Goal: Task Accomplishment & Management: Complete application form

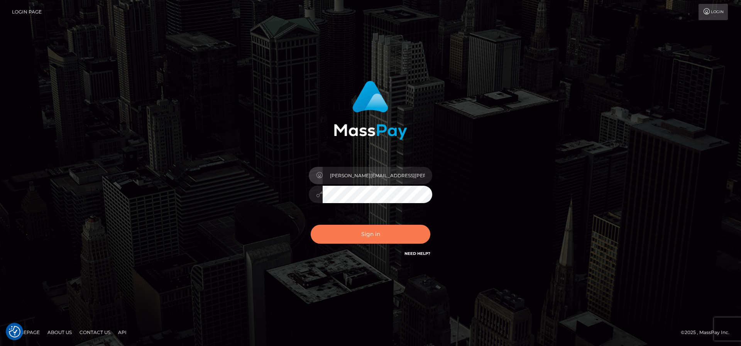
click at [365, 233] on button "Sign in" at bounding box center [371, 234] width 120 height 19
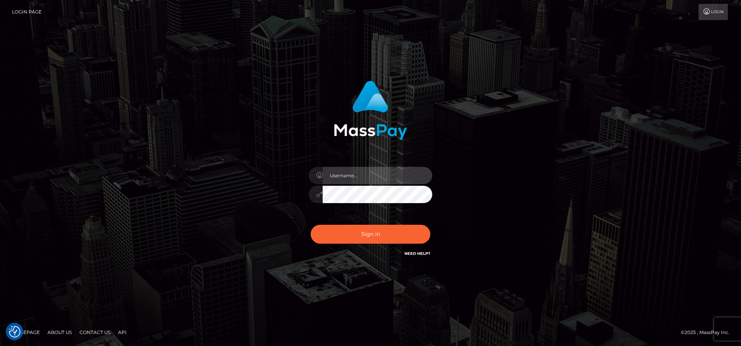
type input "frank.minyon@cforth.com"
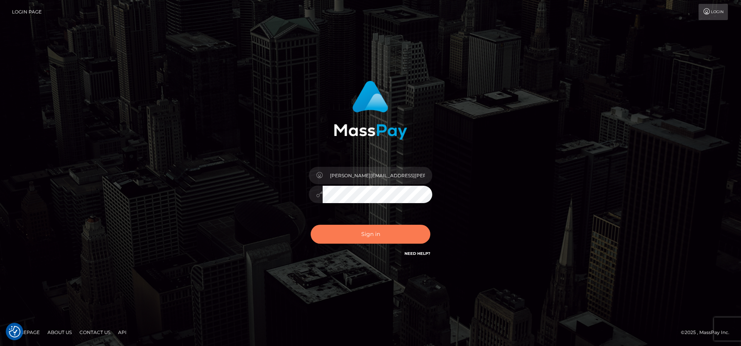
click at [370, 231] on button "Sign in" at bounding box center [371, 234] width 120 height 19
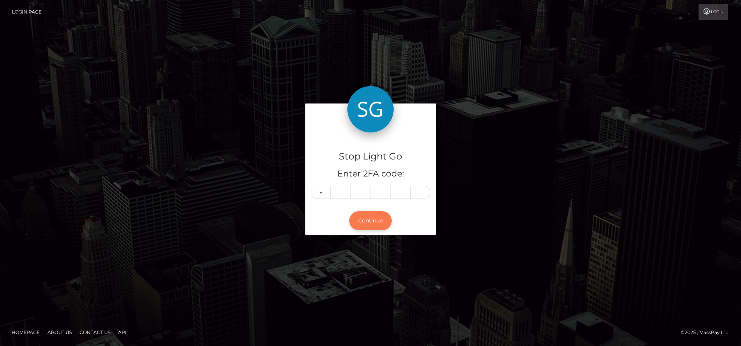
type input "3"
type input "8"
type input "2"
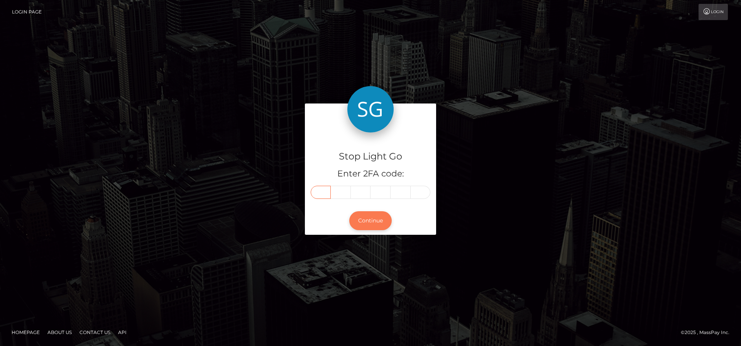
type input "3"
type input "0"
type input "8"
type input "2"
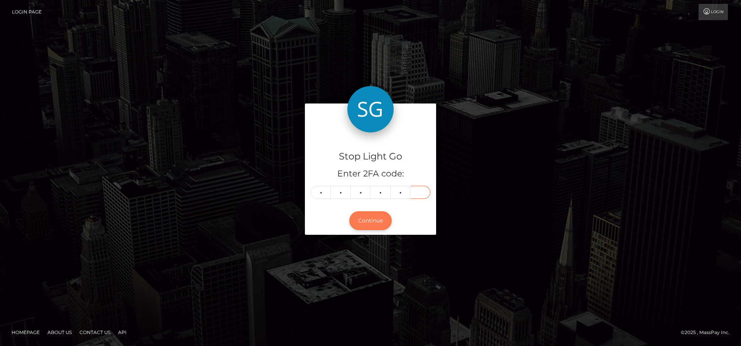
type input "2"
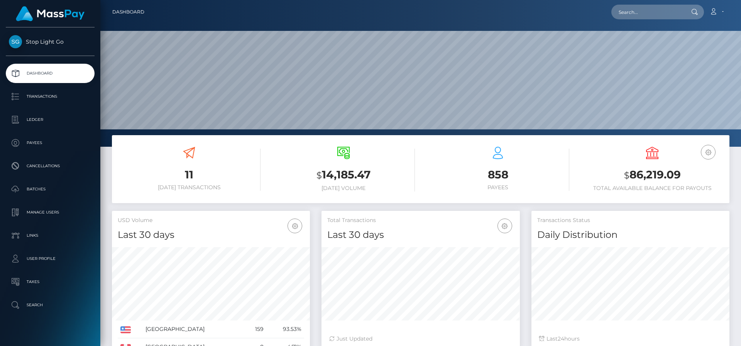
scroll to position [137, 198]
click at [191, 174] on h3 "11" at bounding box center [189, 174] width 143 height 15
click at [49, 97] on p "Transactions" at bounding box center [50, 97] width 83 height 12
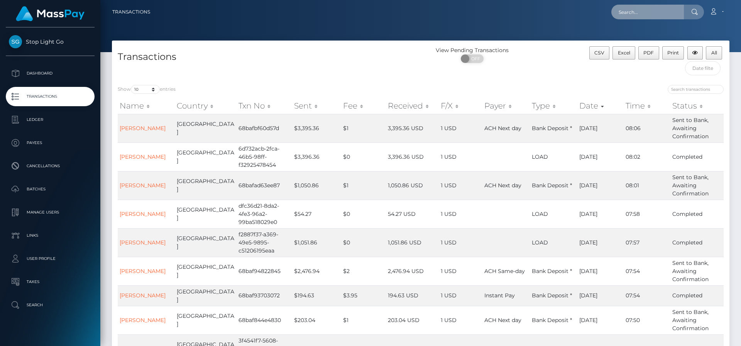
click at [646, 14] on input "text" at bounding box center [647, 12] width 73 height 15
type input "frank j"
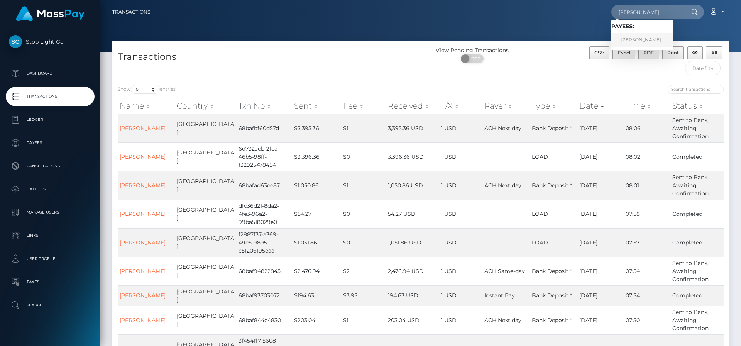
click at [655, 41] on link "Frank J Minyon" at bounding box center [642, 40] width 62 height 14
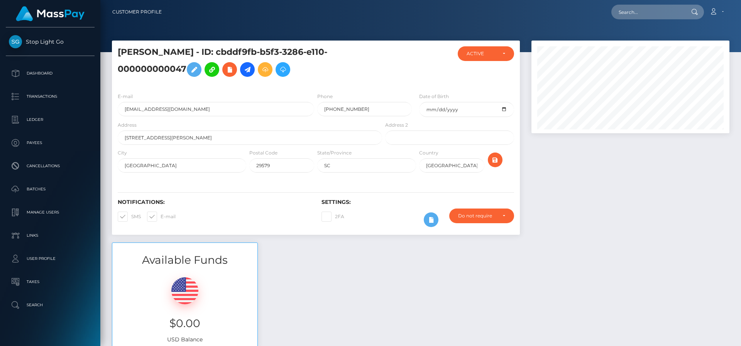
scroll to position [93, 198]
click at [46, 74] on p "Dashboard" at bounding box center [50, 74] width 83 height 12
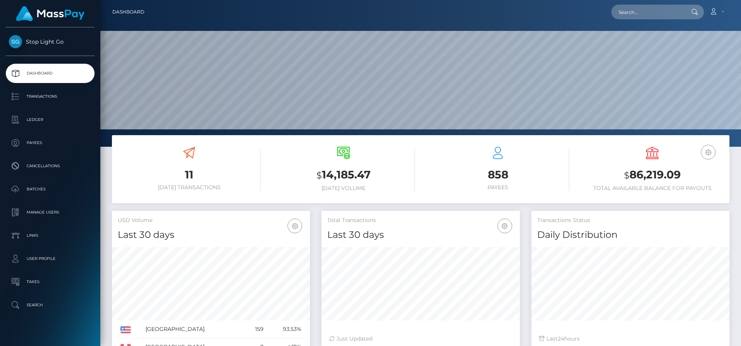
scroll to position [137, 198]
click at [643, 11] on input "text" at bounding box center [647, 12] width 73 height 15
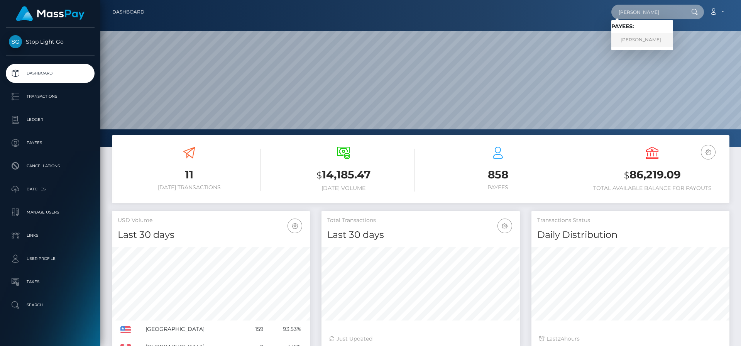
type input "[PERSON_NAME]"
click at [642, 40] on link "[PERSON_NAME]" at bounding box center [642, 40] width 62 height 14
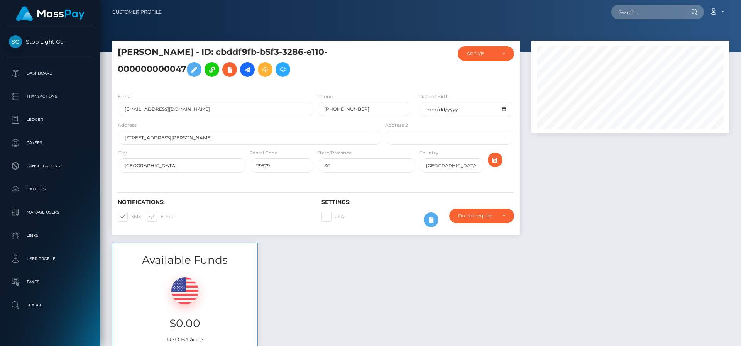
scroll to position [93, 198]
click at [245, 70] on icon at bounding box center [247, 70] width 9 height 10
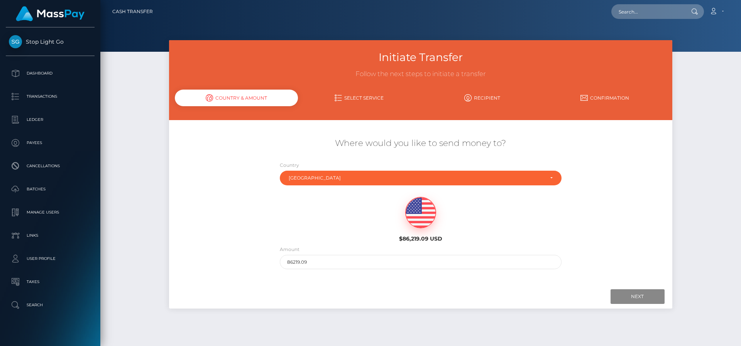
scroll to position [2, 0]
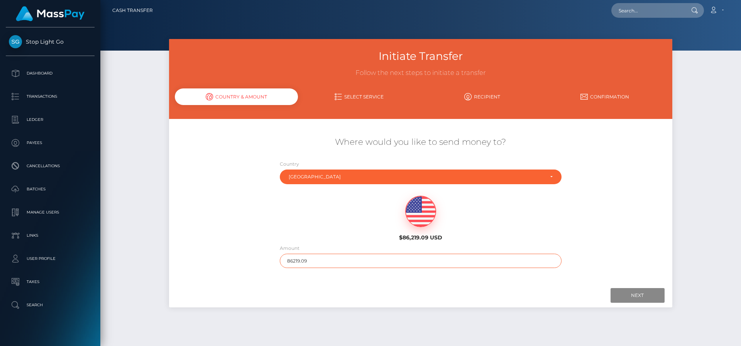
click at [328, 259] on input "86219.09" at bounding box center [421, 261] width 282 height 14
type input "2967.69"
click at [643, 292] on input "Next" at bounding box center [637, 295] width 54 height 15
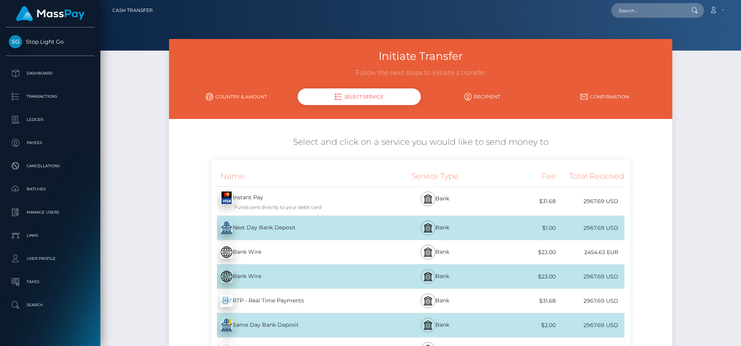
click at [292, 323] on div "Same Day Bank Deposit - USD" at bounding box center [297, 325] width 172 height 22
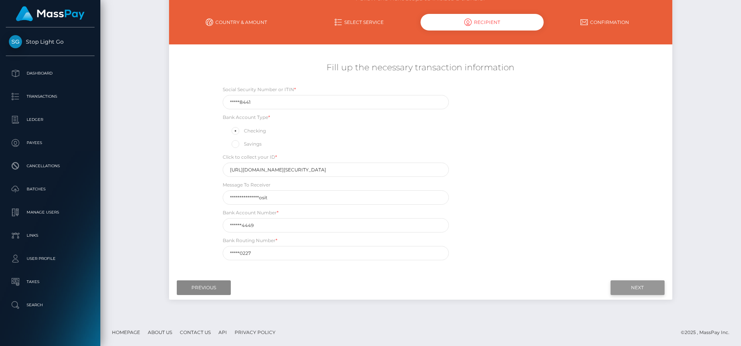
scroll to position [75, 0]
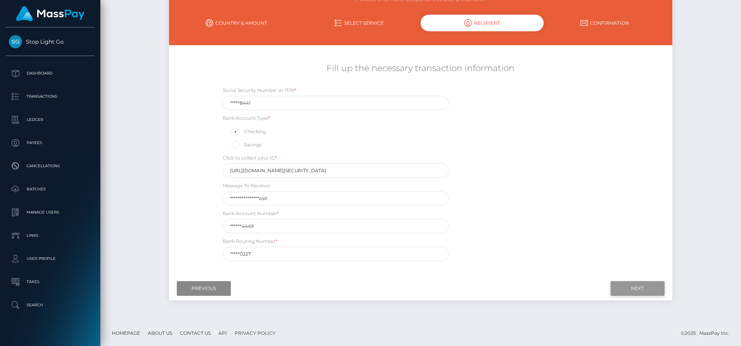
click at [641, 287] on input "Next" at bounding box center [637, 288] width 54 height 15
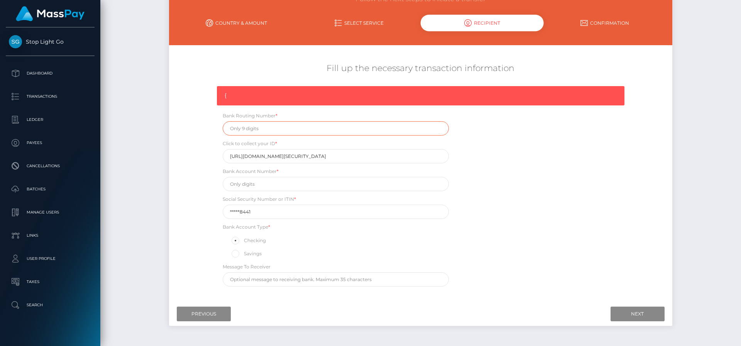
click at [368, 131] on input "text" at bounding box center [336, 128] width 226 height 14
type input "061000227"
click at [344, 183] on input "text" at bounding box center [336, 184] width 226 height 14
type input "6436774449"
click at [639, 312] on input "Next" at bounding box center [637, 313] width 54 height 15
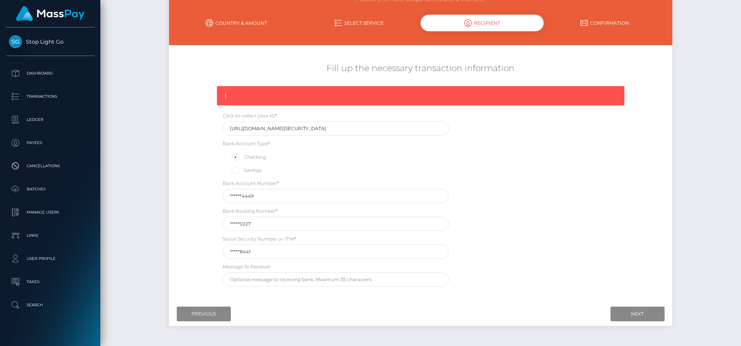
drag, startPoint x: 259, startPoint y: 113, endPoint x: 267, endPoint y: 118, distance: 8.8
click at [259, 113] on label "Click to collect your ID *" at bounding box center [250, 115] width 54 height 7
click at [272, 128] on input "https://magic.veriff.me/v/eyJhbGciOiJIUzI1NiIsInR5cCI6IkpXVCJ9.eyJpYXQiOjE3NTcw…" at bounding box center [336, 128] width 226 height 14
click at [628, 313] on input "Next" at bounding box center [637, 313] width 54 height 15
click at [309, 127] on input "text" at bounding box center [336, 128] width 226 height 14
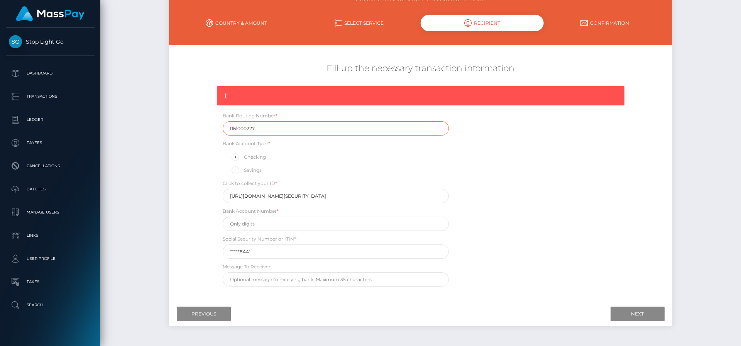
type input "061000227"
click at [308, 228] on input "text" at bounding box center [336, 223] width 226 height 14
type input "6436774449"
click at [370, 276] on input "text" at bounding box center [336, 279] width 226 height 14
type input "TBD"
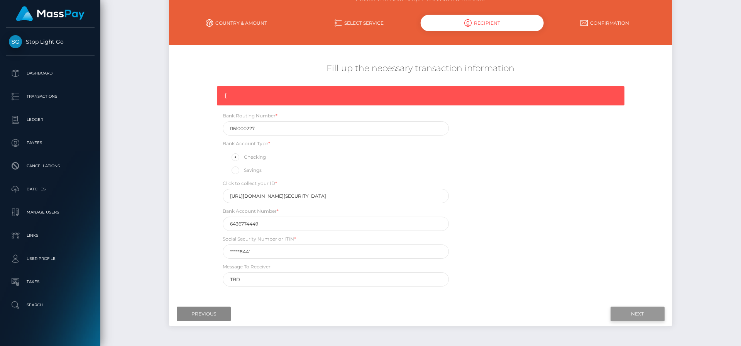
click at [634, 316] on input "Next" at bounding box center [637, 313] width 54 height 15
click at [426, 90] on div "{" at bounding box center [420, 95] width 407 height 19
click at [424, 95] on div "{" at bounding box center [420, 95] width 407 height 19
click at [636, 315] on input "Next" at bounding box center [637, 313] width 54 height 15
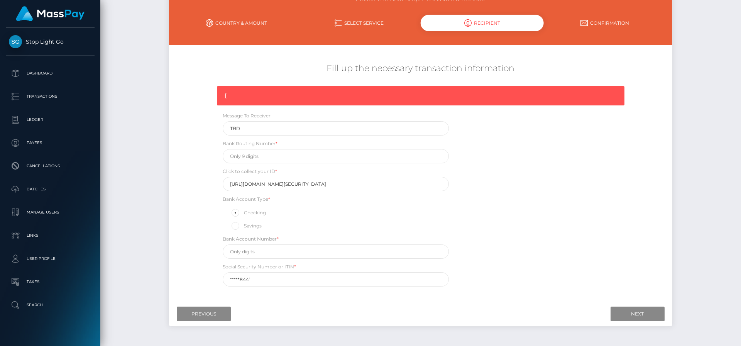
click at [614, 24] on link "Confirmation" at bounding box center [604, 23] width 123 height 14
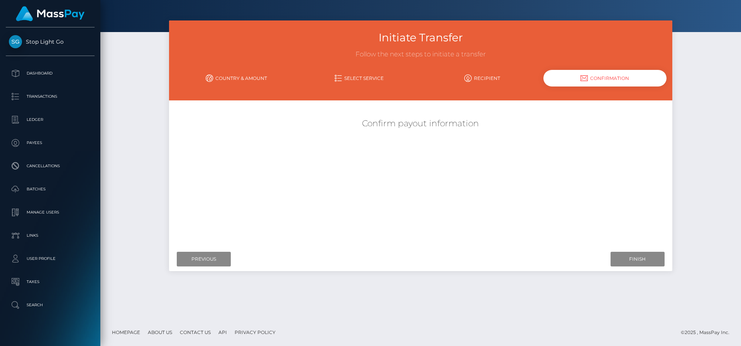
scroll to position [20, 0]
click at [478, 76] on link "Recipient" at bounding box center [482, 78] width 123 height 14
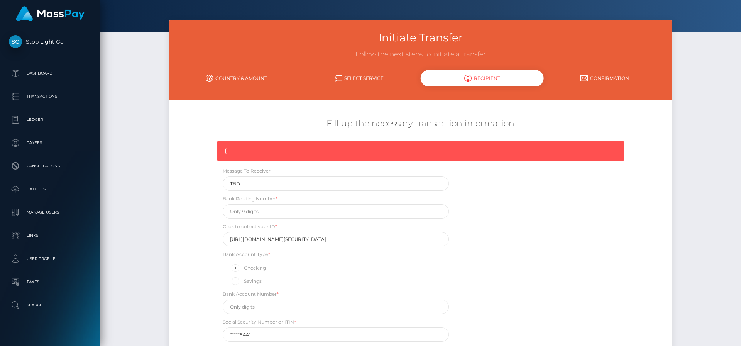
click at [379, 76] on link "Select Service" at bounding box center [359, 78] width 123 height 14
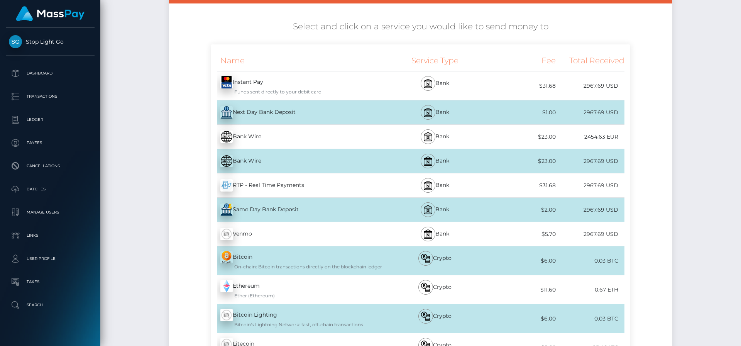
scroll to position [122, 0]
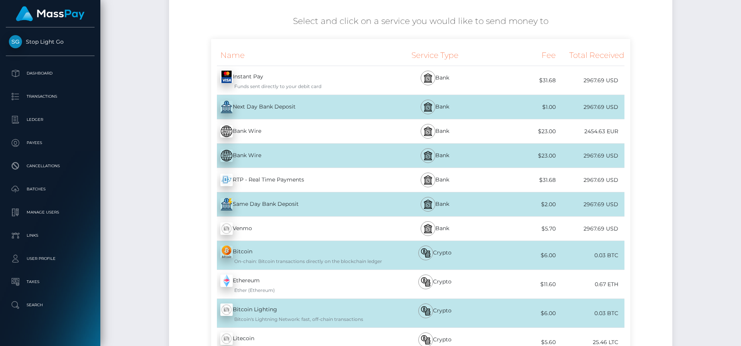
click at [306, 204] on div "Same Day Bank Deposit - USD" at bounding box center [297, 204] width 172 height 22
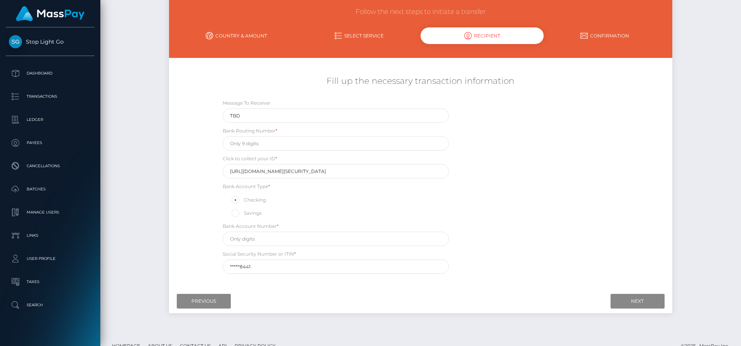
scroll to position [72, 0]
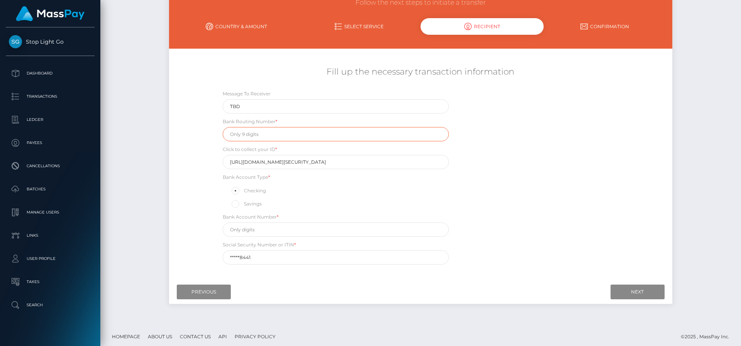
click at [358, 134] on input "text" at bounding box center [336, 134] width 226 height 14
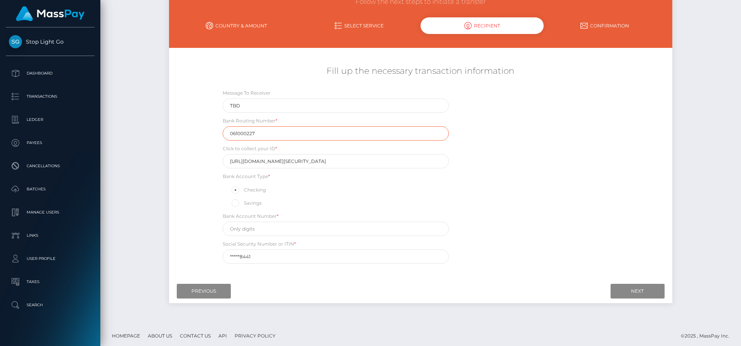
type input "061000227"
click at [268, 161] on input "https://magic.veriff.me/v/eyJhbGciOiJIUzI1NiIsInR5cCI6IkpXVCJ9.eyJpYXQiOjE3NTcw…" at bounding box center [336, 161] width 226 height 14
click at [270, 149] on label "Click to collect your ID *" at bounding box center [250, 148] width 54 height 7
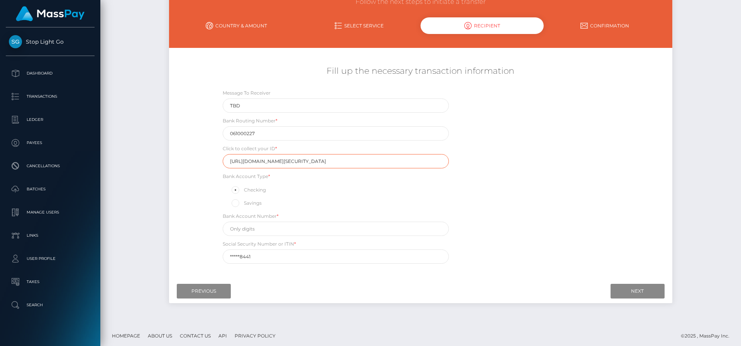
click at [284, 160] on input "https://magic.veriff.me/v/eyJhbGciOiJIUzI1NiIsInR5cCI6IkpXVCJ9.eyJpYXQiOjE3NTcw…" at bounding box center [336, 161] width 226 height 14
click at [278, 227] on input "text" at bounding box center [336, 228] width 226 height 14
type input "6436774449"
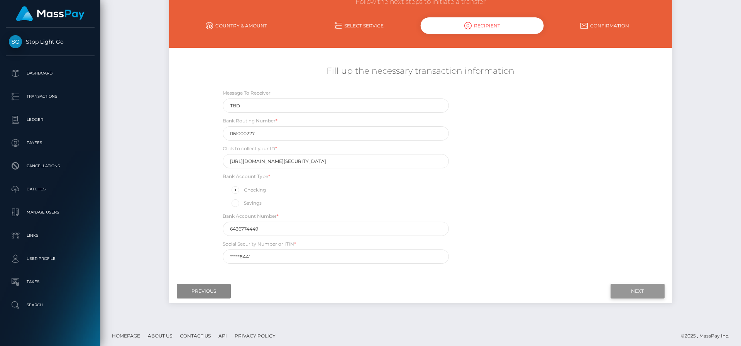
click at [620, 294] on input "Next" at bounding box center [637, 291] width 54 height 15
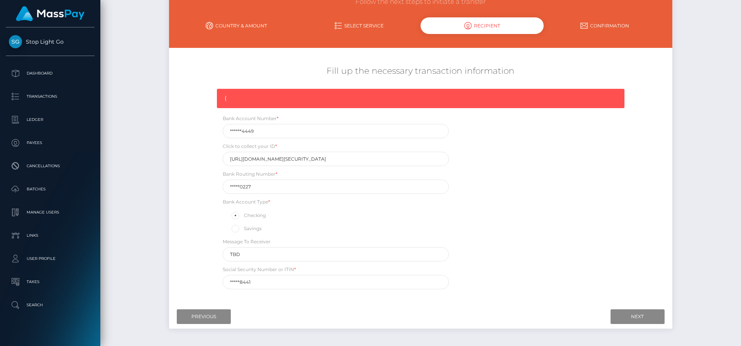
click at [331, 97] on div "{" at bounding box center [420, 98] width 407 height 19
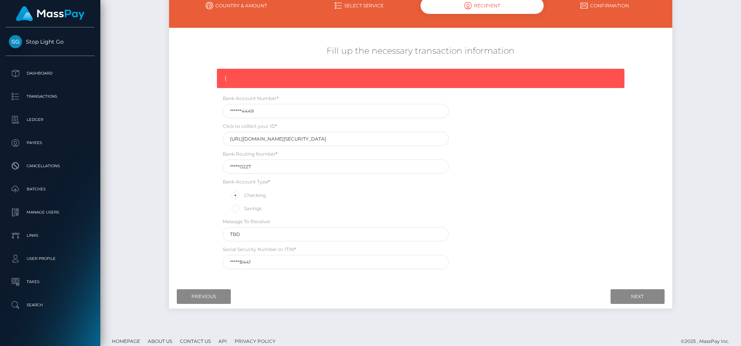
scroll to position [96, 0]
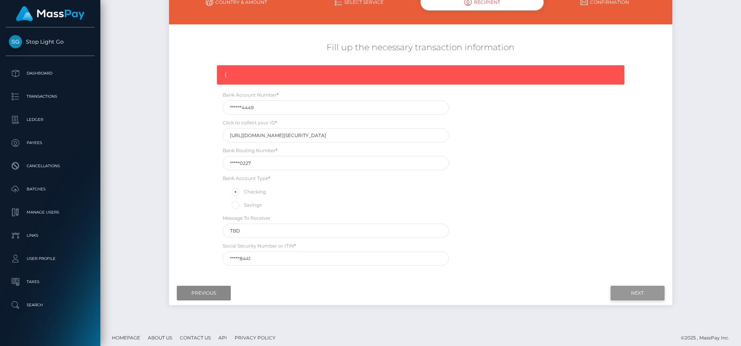
click at [642, 297] on input "Next" at bounding box center [637, 293] width 54 height 15
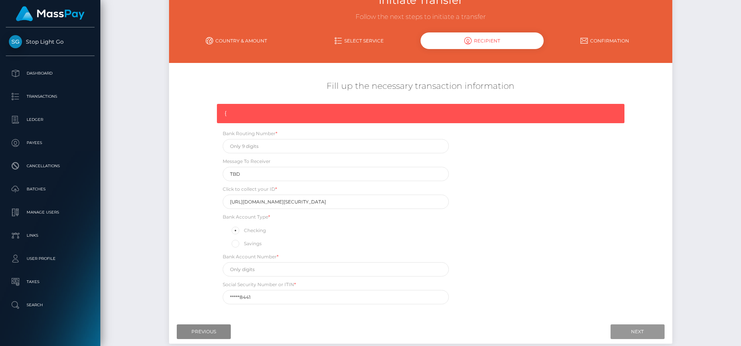
scroll to position [101, 0]
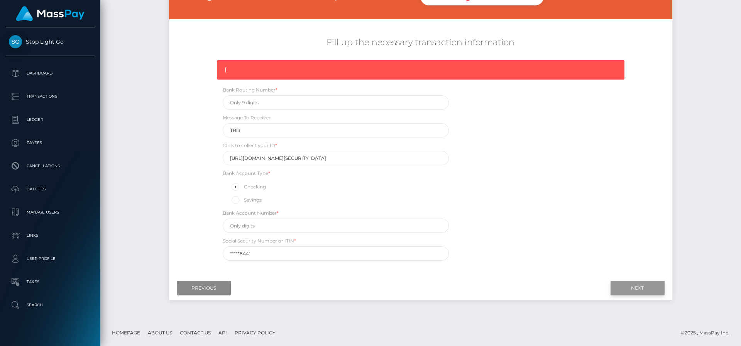
click at [643, 288] on input "Next" at bounding box center [637, 288] width 54 height 15
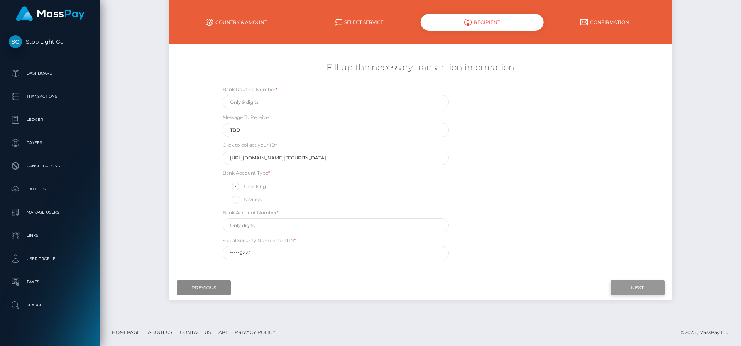
scroll to position [0, 0]
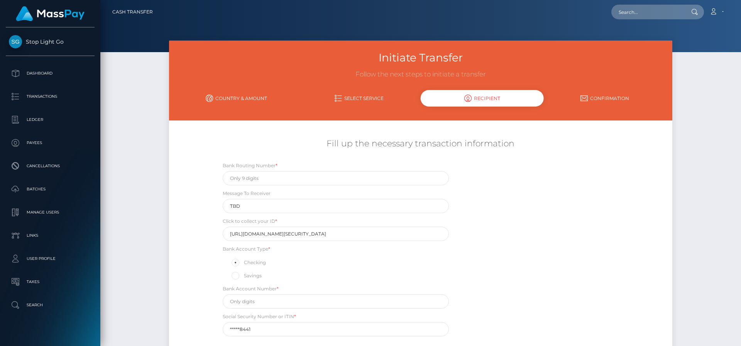
click at [144, 158] on div "Initiate Transfer Follow the next steps to initiate a transfer Country & Amount…" at bounding box center [420, 218] width 641 height 354
click at [121, 130] on div "Initiate Transfer Follow the next steps to initiate a transfer Country & Amount…" at bounding box center [420, 218] width 641 height 354
click at [59, 75] on p "Dashboard" at bounding box center [50, 74] width 83 height 12
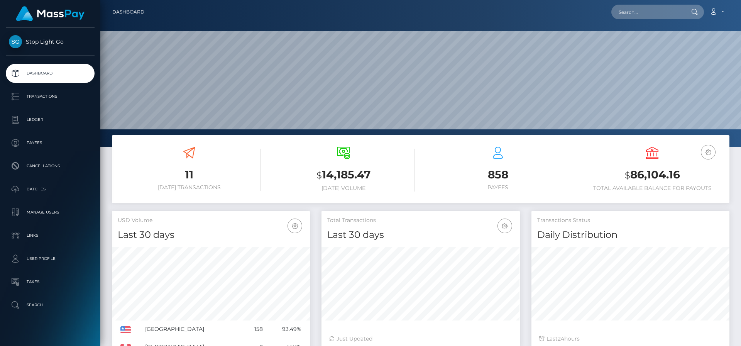
scroll to position [137, 198]
click at [668, 13] on input "text" at bounding box center [647, 12] width 73 height 15
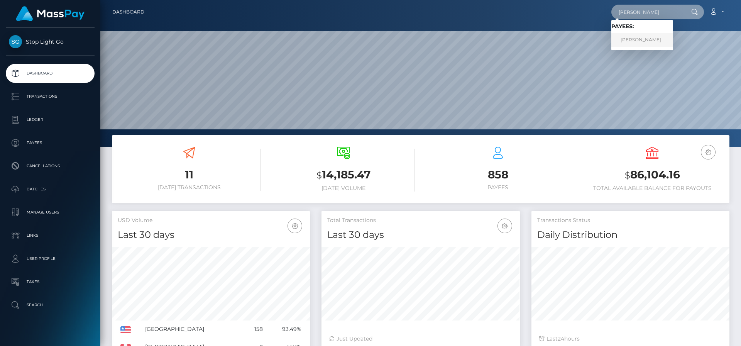
type input "[PERSON_NAME]"
click at [657, 41] on link "[PERSON_NAME]" at bounding box center [642, 40] width 62 height 14
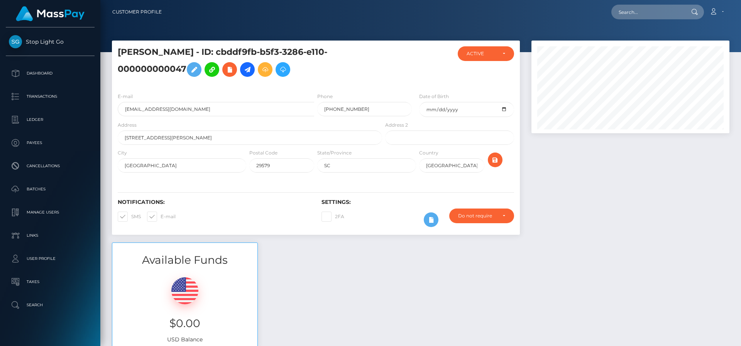
scroll to position [93, 198]
drag, startPoint x: 252, startPoint y: 71, endPoint x: 273, endPoint y: 80, distance: 22.4
click at [252, 71] on icon at bounding box center [247, 70] width 9 height 10
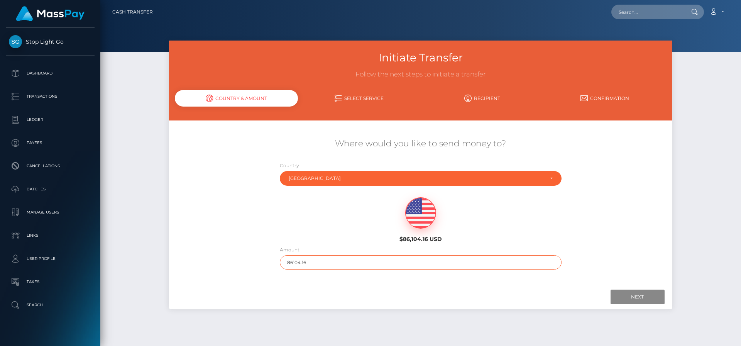
click at [316, 260] on input "86104.16" at bounding box center [421, 262] width 282 height 14
type input "2967.69"
click at [637, 298] on input "Next" at bounding box center [637, 296] width 54 height 15
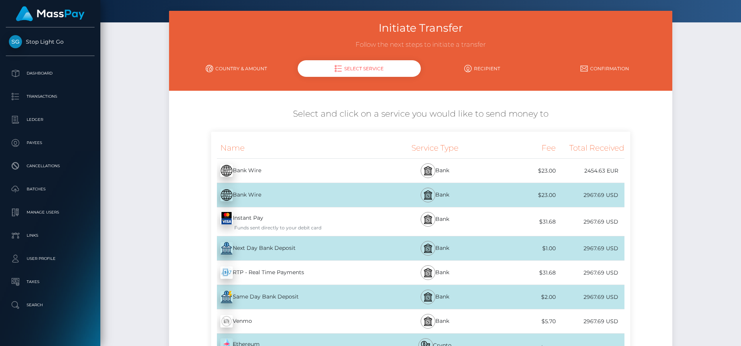
scroll to position [46, 0]
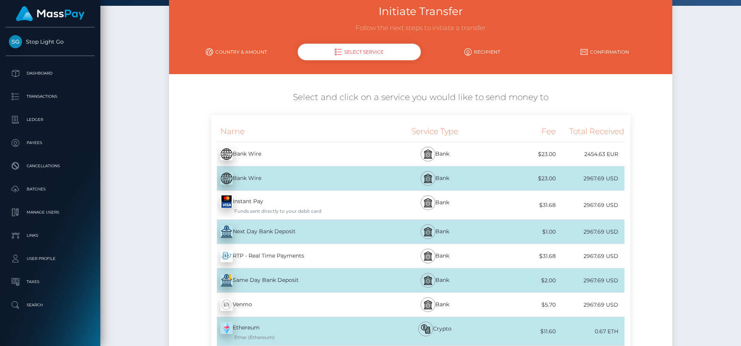
click at [276, 281] on div "Same Day Bank Deposit - USD" at bounding box center [297, 280] width 172 height 22
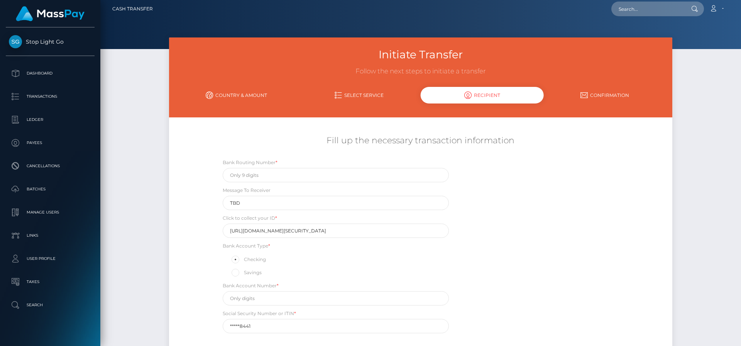
scroll to position [0, 0]
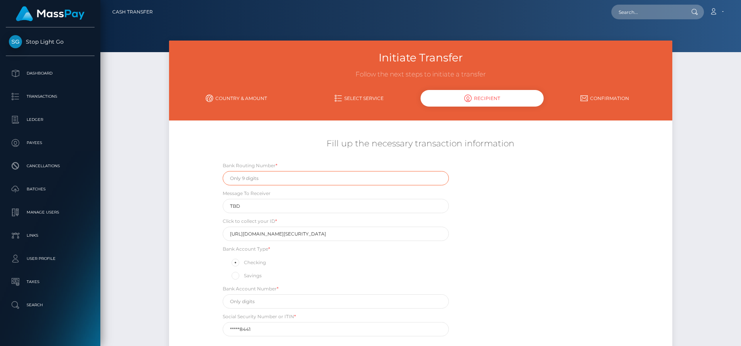
drag, startPoint x: 377, startPoint y: 179, endPoint x: 380, endPoint y: 176, distance: 4.5
click at [379, 177] on input "text" at bounding box center [336, 178] width 226 height 14
type input "061000227"
click at [303, 235] on input "https://magic.veriff.me/v/eyJhbGciOiJIUzI1NiIsInR5cCI6IkpXVCJ9.eyJpYXQiOjE3NTcw…" at bounding box center [336, 234] width 226 height 14
click at [286, 232] on input "https://magic.veriff.me/v/eyJhbGciOiJIUzI1NiIsInR5cCI6IkpXVCJ9.eyJpYXQiOjE3NTcw…" at bounding box center [336, 234] width 226 height 14
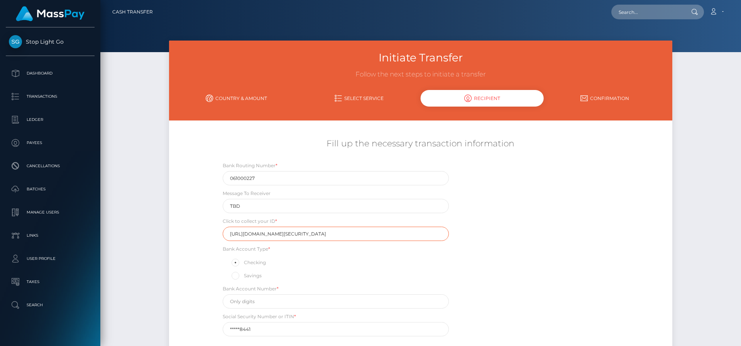
click at [286, 232] on input "https://magic.veriff.me/v/eyJhbGciOiJIUzI1NiIsInR5cCI6IkpXVCJ9.eyJpYXQiOjE3NTcw…" at bounding box center [336, 234] width 226 height 14
click at [336, 231] on input "https://magic.veriff.me/v/eyJhbGciOiJIUzI1NiIsInR5cCI6IkpXVCJ9.eyJpYXQiOjE3NTcw…" at bounding box center [336, 234] width 226 height 14
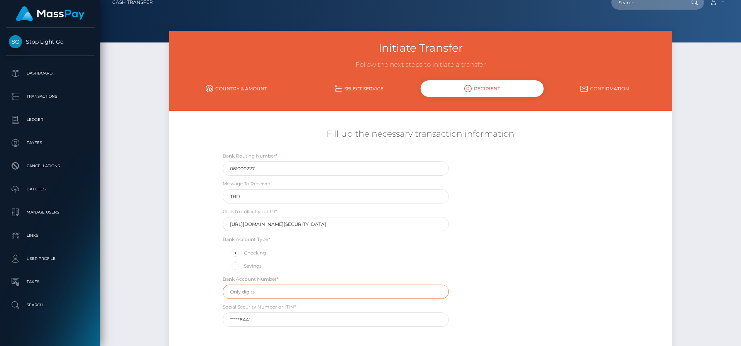
click at [297, 291] on input "text" at bounding box center [336, 291] width 226 height 14
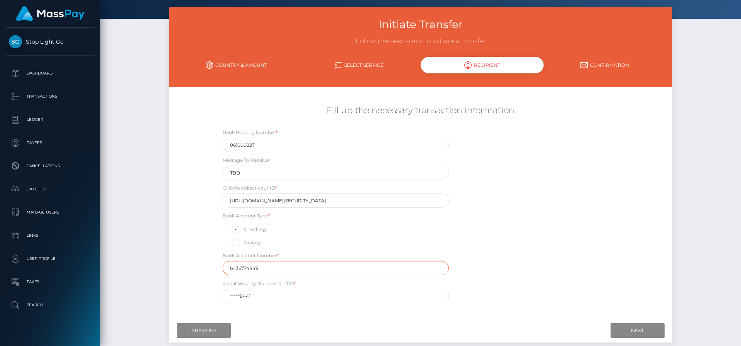
scroll to position [37, 0]
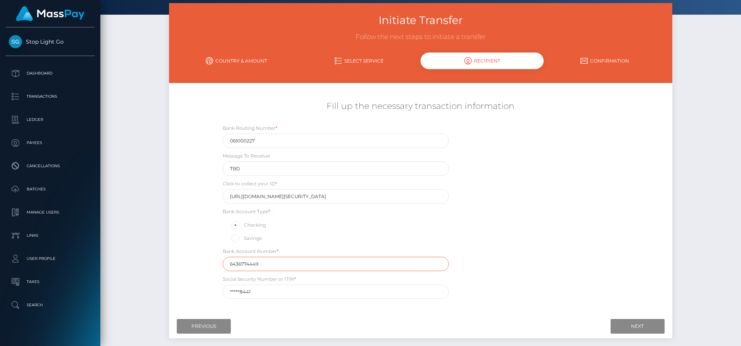
type input "6436774449"
click at [333, 286] on input "*****8441" at bounding box center [336, 291] width 226 height 14
click at [333, 288] on input "*****8441" at bounding box center [336, 291] width 226 height 14
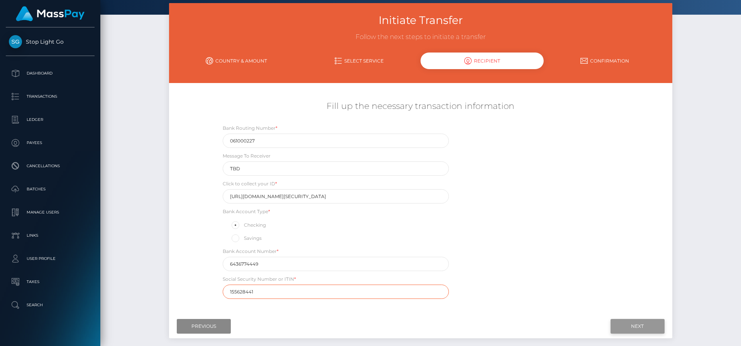
type input "155628441"
click at [636, 326] on input "Next" at bounding box center [637, 326] width 54 height 15
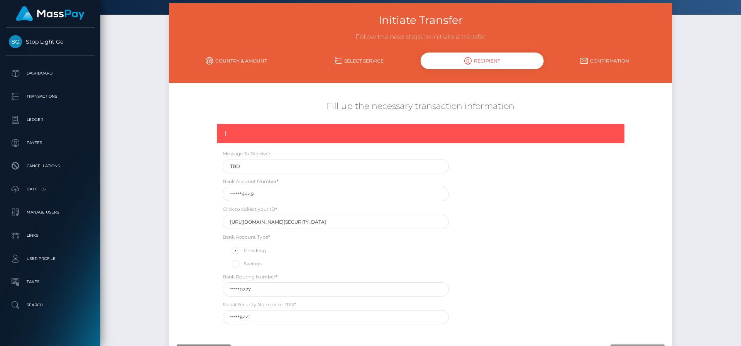
scroll to position [51, 0]
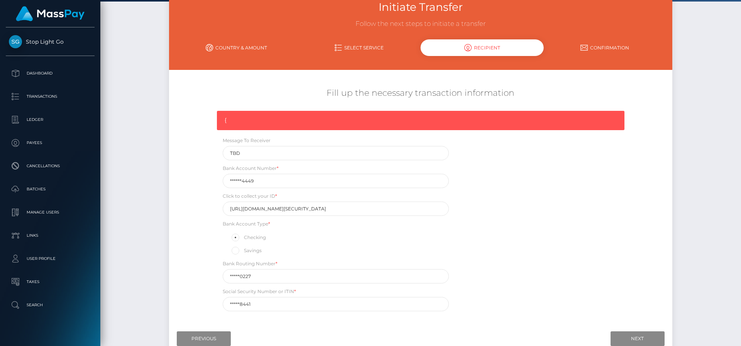
drag, startPoint x: 361, startPoint y: 116, endPoint x: 365, endPoint y: 124, distance: 9.1
click at [362, 116] on div "{" at bounding box center [420, 120] width 407 height 19
click at [368, 121] on div "{" at bounding box center [420, 120] width 407 height 19
click at [369, 121] on div "{" at bounding box center [420, 120] width 407 height 19
click at [370, 120] on div "{" at bounding box center [420, 120] width 407 height 19
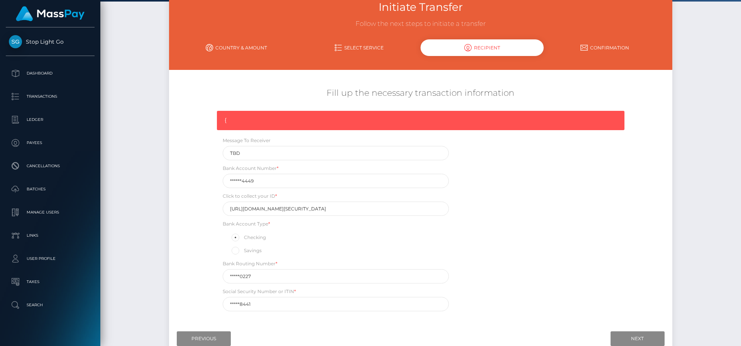
click at [370, 120] on div "{" at bounding box center [420, 120] width 407 height 19
click at [388, 124] on div "{" at bounding box center [420, 120] width 407 height 19
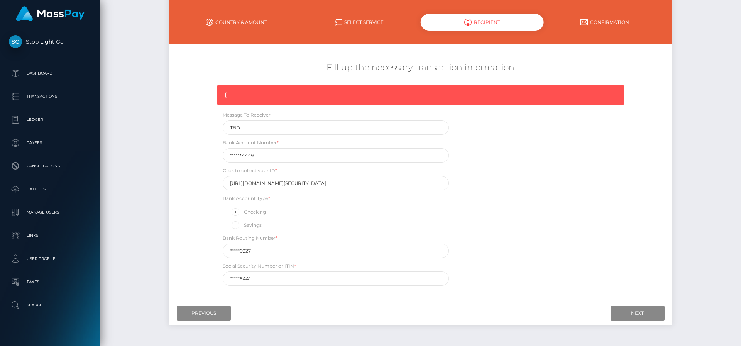
scroll to position [75, 0]
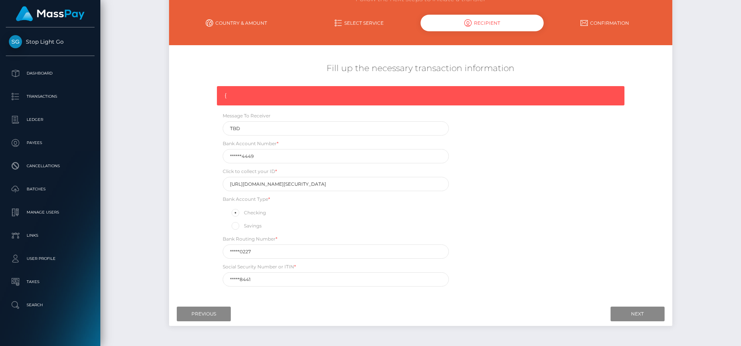
click at [412, 237] on div "Bank Routing Number * *****0227" at bounding box center [336, 247] width 226 height 24
click at [313, 184] on input "https://magic.veriff.me/v/eyJhbGciOiJIUzI1NiIsInR5cCI6IkpXVCJ9.eyJpYXQiOjE3NTcw…" at bounding box center [336, 184] width 226 height 14
click at [245, 170] on label "Click to collect your ID *" at bounding box center [250, 171] width 54 height 7
click at [247, 170] on label "Click to collect your ID *" at bounding box center [250, 171] width 54 height 7
drag, startPoint x: 247, startPoint y: 170, endPoint x: 255, endPoint y: 176, distance: 10.2
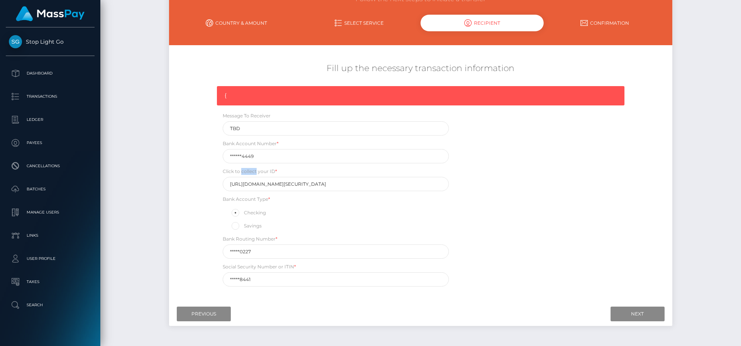
click at [247, 170] on label "Click to collect your ID *" at bounding box center [250, 171] width 54 height 7
click at [264, 184] on input "https://magic.veriff.me/v/eyJhbGciOiJIUzI1NiIsInR5cCI6IkpXVCJ9.eyJpYXQiOjE3NTcw…" at bounding box center [336, 184] width 226 height 14
click at [265, 184] on input "https://magic.veriff.me/v/eyJhbGciOiJIUzI1NiIsInR5cCI6IkpXVCJ9.eyJpYXQiOjE3NTcw…" at bounding box center [336, 184] width 226 height 14
drag, startPoint x: 265, startPoint y: 184, endPoint x: 284, endPoint y: 185, distance: 18.2
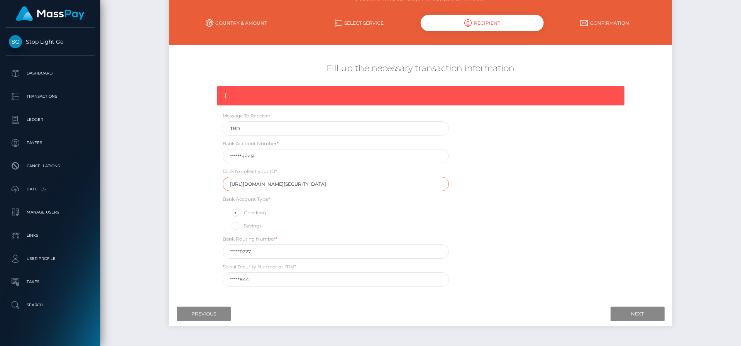
click at [266, 184] on input "https://magic.veriff.me/v/eyJhbGciOiJIUzI1NiIsInR5cCI6IkpXVCJ9.eyJpYXQiOjE3NTcw…" at bounding box center [336, 184] width 226 height 14
click at [293, 185] on input "https://magic.veriff.me/v/eyJhbGciOiJIUzI1NiIsInR5cCI6IkpXVCJ9.eyJpYXQiOjE3NTcw…" at bounding box center [336, 184] width 226 height 14
drag, startPoint x: 287, startPoint y: 185, endPoint x: 212, endPoint y: 180, distance: 75.4
click at [212, 180] on div "{ Message To Receiver TBD Bank Account Number * ******4449 Click to collect you…" at bounding box center [420, 188] width 419 height 204
type input "eyJhbGciOiJIUzI1NiIsInR5cCI6IkpXVCJ9.eyJpYXQiOjE3NTcwODYwNDAsInNlc3Npb25faWQiOi…"
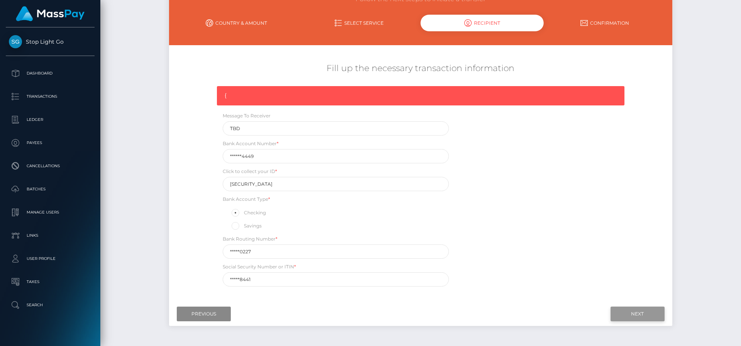
click at [618, 314] on input "Next" at bounding box center [637, 313] width 54 height 15
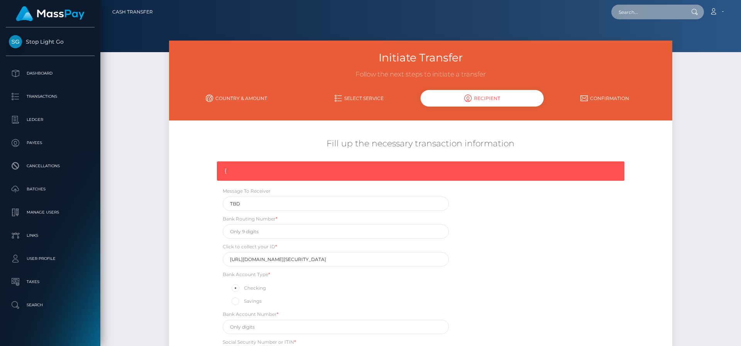
click at [644, 12] on input "text" at bounding box center [647, 12] width 73 height 15
click at [32, 72] on p "Dashboard" at bounding box center [50, 74] width 83 height 12
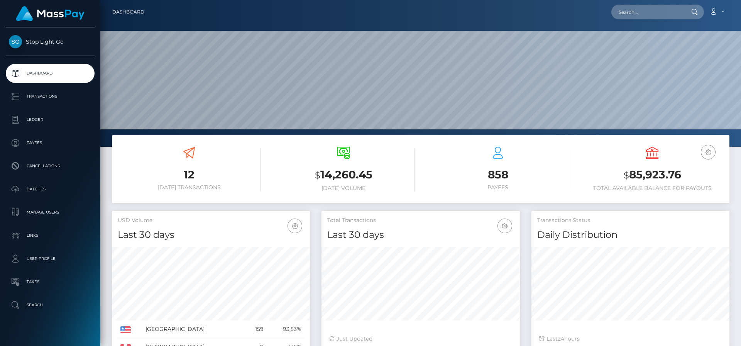
scroll to position [137, 198]
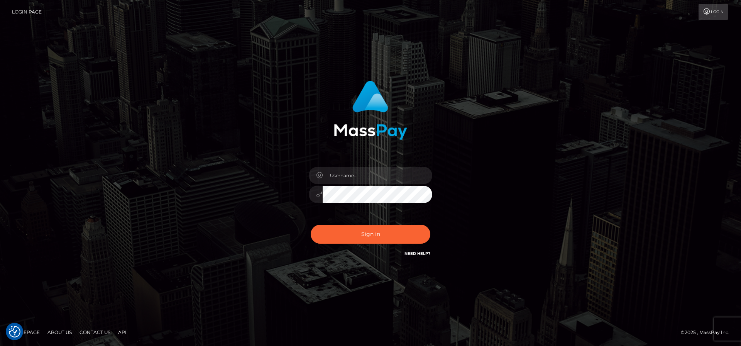
type input "[PERSON_NAME][EMAIL_ADDRESS][PERSON_NAME][DOMAIN_NAME]"
click at [380, 233] on button "Sign in" at bounding box center [371, 234] width 120 height 19
type input "frank.minyon@cforth.com"
click at [380, 233] on button "Sign in" at bounding box center [371, 234] width 120 height 19
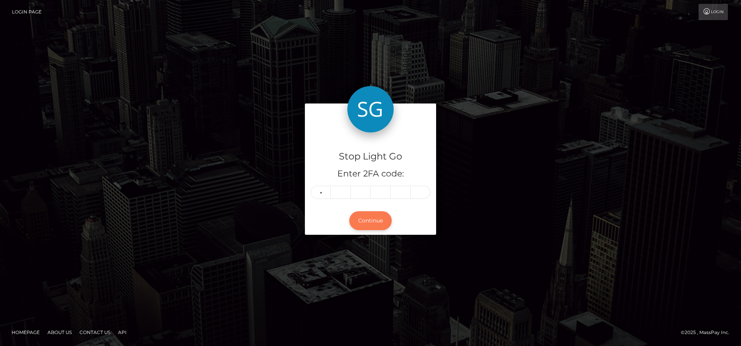
type input "0"
type input "3"
type input "9"
type input "8"
type input "5"
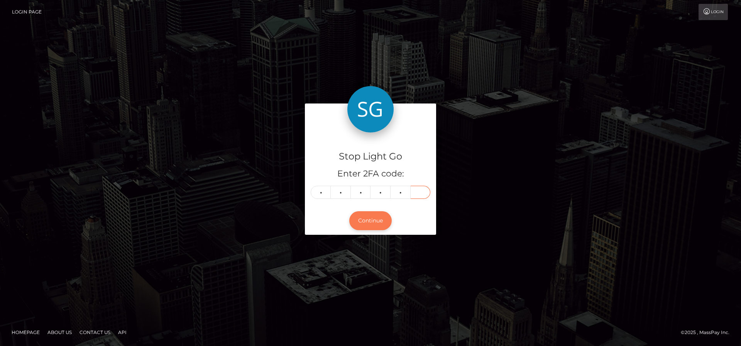
type input "7"
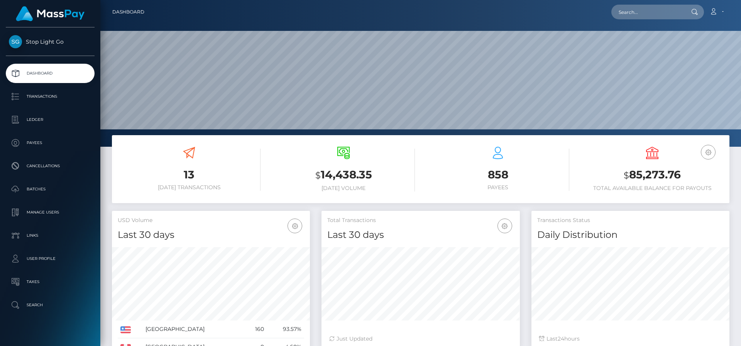
scroll to position [137, 198]
click at [643, 5] on input "text" at bounding box center [647, 12] width 73 height 15
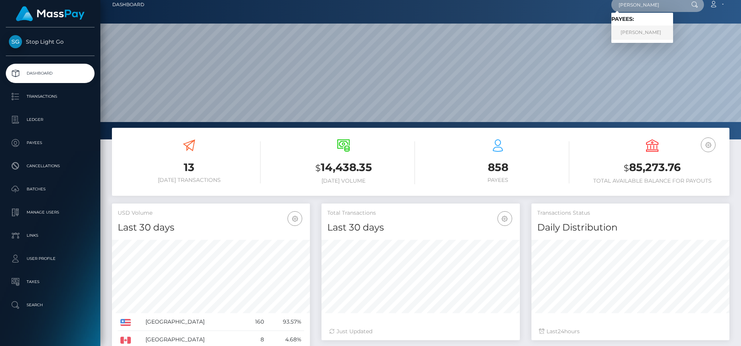
type input "frank j"
click at [652, 32] on link "Frank J Minyon" at bounding box center [642, 32] width 62 height 14
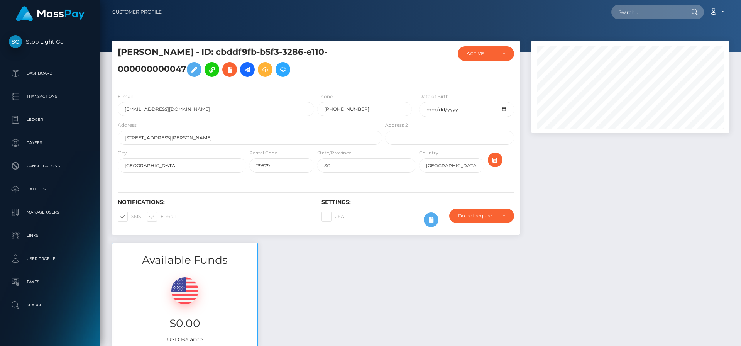
scroll to position [93, 198]
drag, startPoint x: 250, startPoint y: 71, endPoint x: 246, endPoint y: 100, distance: 28.8
click at [250, 71] on icon at bounding box center [247, 70] width 9 height 10
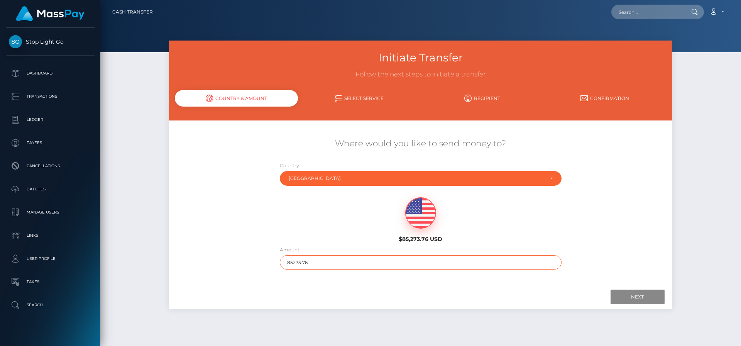
click at [321, 262] on input "85273.76" at bounding box center [421, 262] width 282 height 14
click at [321, 261] on input "85273.76" at bounding box center [421, 262] width 282 height 14
type input "5"
type input "2969.67"
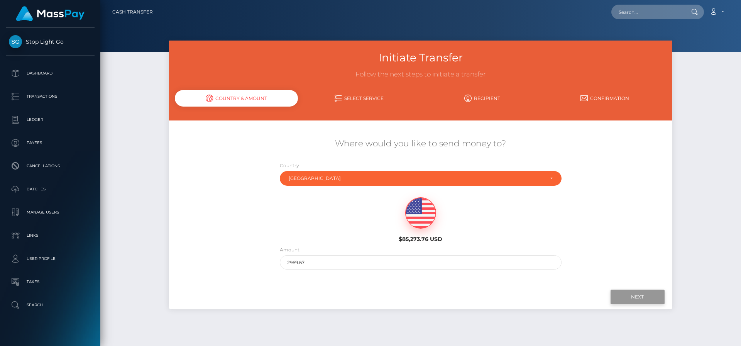
click at [635, 294] on input "Next" at bounding box center [637, 296] width 54 height 15
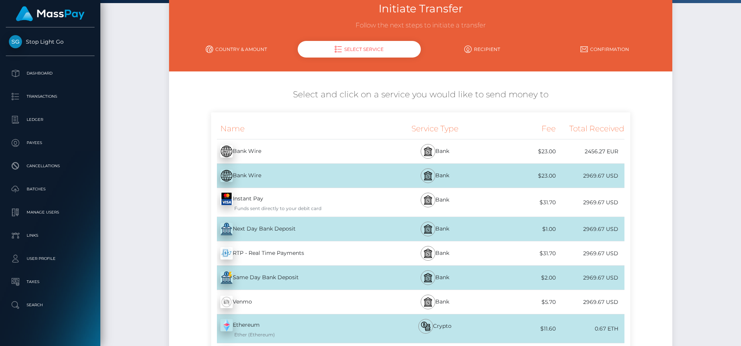
scroll to position [52, 0]
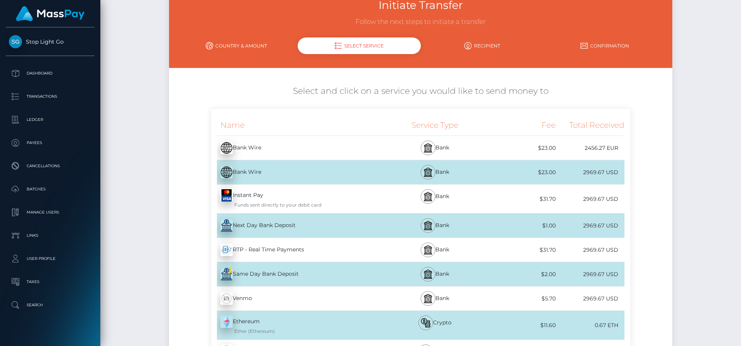
click at [365, 227] on div "Next Day Bank Deposit - USD" at bounding box center [297, 226] width 172 height 22
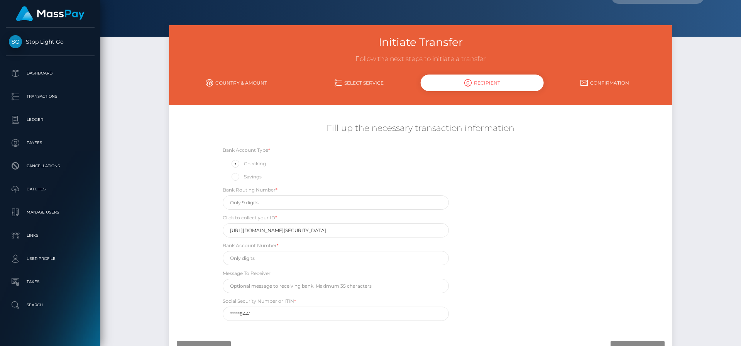
scroll to position [0, 0]
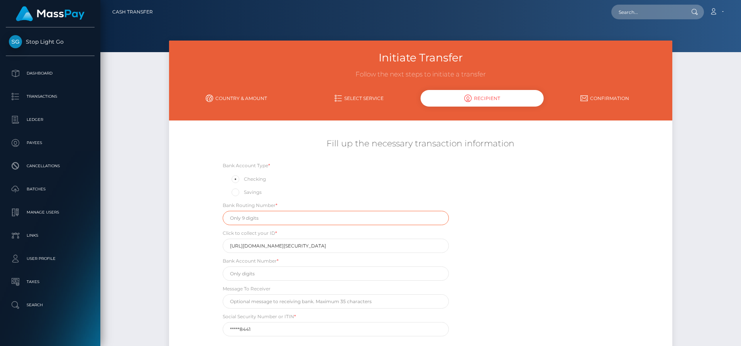
click at [330, 221] on input "text" at bounding box center [336, 218] width 226 height 14
type input "061000227"
click at [286, 274] on input "text" at bounding box center [336, 273] width 226 height 14
type input "6436774449"
click at [330, 299] on input "text" at bounding box center [336, 301] width 226 height 14
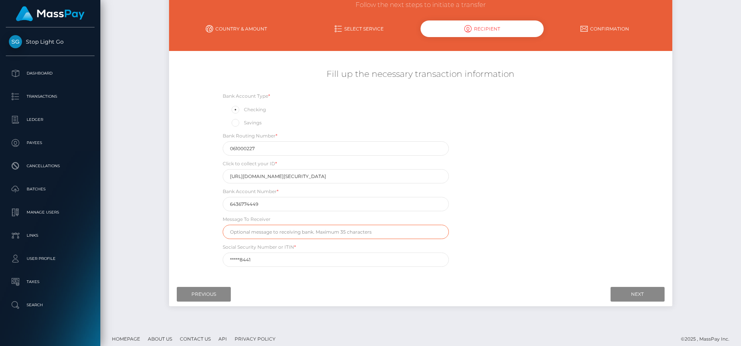
scroll to position [70, 0]
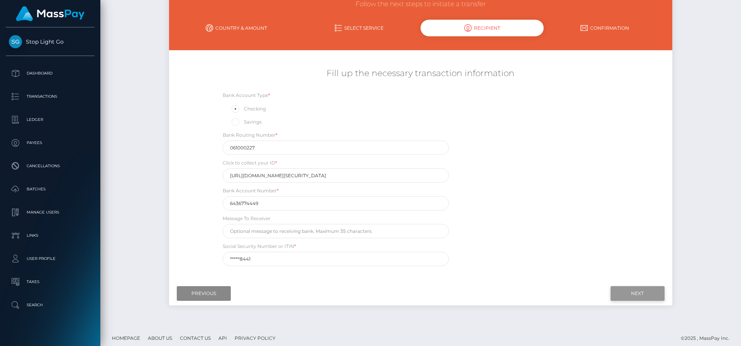
click at [636, 290] on input "Next" at bounding box center [637, 293] width 54 height 15
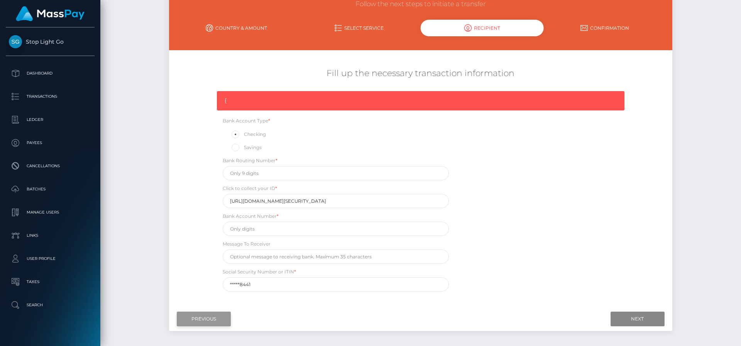
click at [216, 321] on input "Previous" at bounding box center [204, 318] width 54 height 15
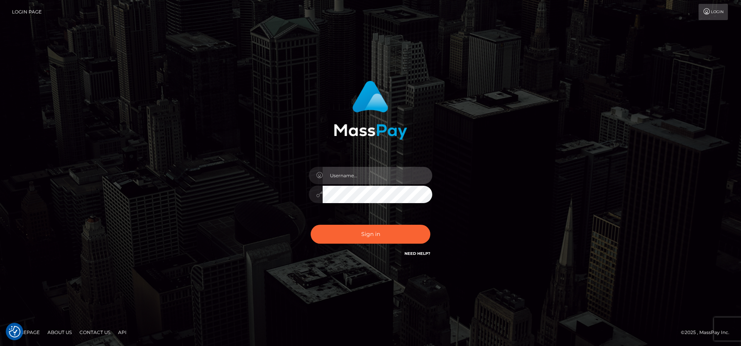
type input "[PERSON_NAME][EMAIL_ADDRESS][PERSON_NAME][DOMAIN_NAME]"
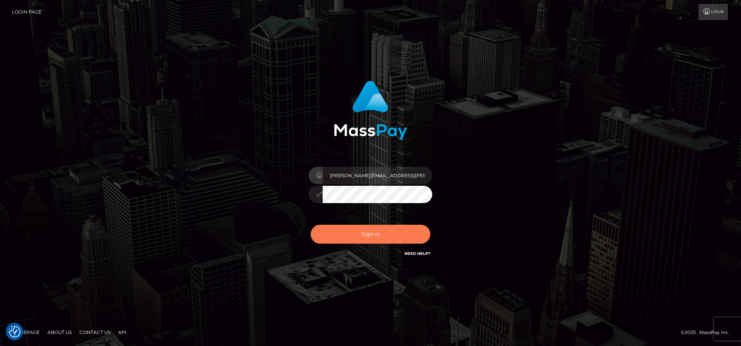
click at [377, 237] on button "Sign in" at bounding box center [371, 234] width 120 height 19
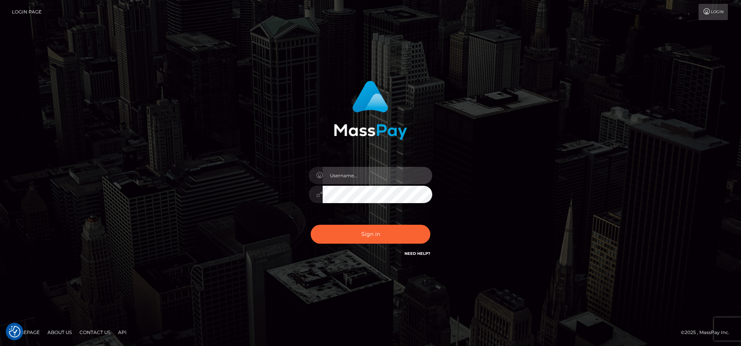
type input "[PERSON_NAME][EMAIL_ADDRESS][PERSON_NAME][DOMAIN_NAME]"
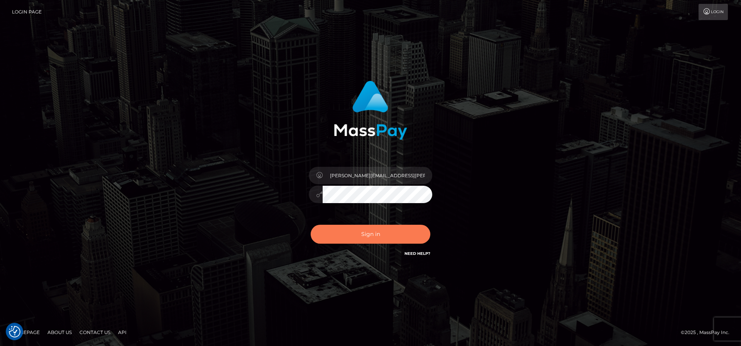
click at [382, 237] on button "Sign in" at bounding box center [371, 234] width 120 height 19
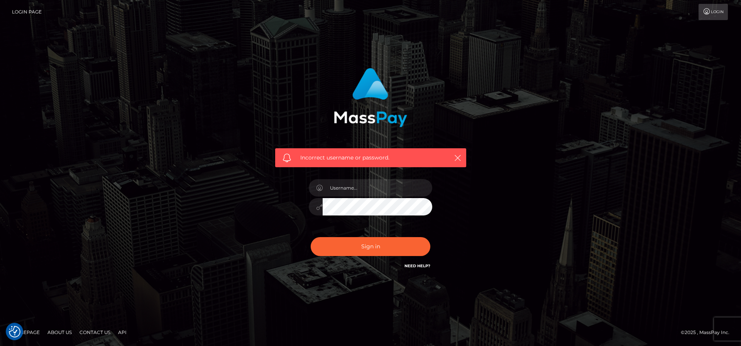
checkbox input "true"
type input "[PERSON_NAME][EMAIL_ADDRESS][PERSON_NAME][DOMAIN_NAME]"
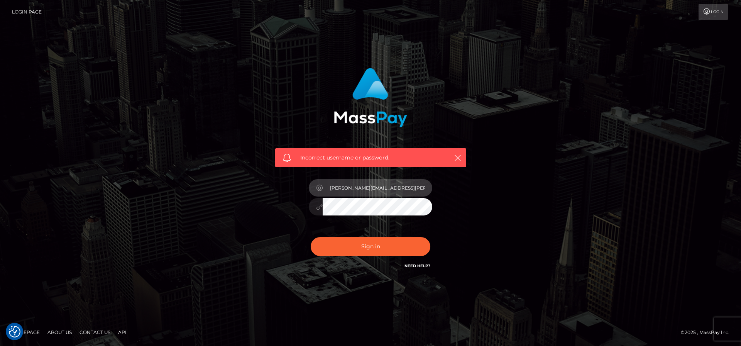
click at [375, 192] on input "[PERSON_NAME][EMAIL_ADDRESS][PERSON_NAME][DOMAIN_NAME]" at bounding box center [378, 187] width 110 height 17
click at [375, 191] on input "[PERSON_NAME][EMAIL_ADDRESS][PERSON_NAME][DOMAIN_NAME]" at bounding box center [378, 187] width 110 height 17
click at [248, 205] on div "Incorrect username or password. frank.minyon@cforth.com" at bounding box center [370, 173] width 440 height 222
click at [365, 185] on input "[PERSON_NAME][EMAIL_ADDRESS][PERSON_NAME][DOMAIN_NAME]" at bounding box center [378, 187] width 110 height 17
click at [244, 199] on div "Incorrect username or password. frank.minyon@cforth.com" at bounding box center [370, 173] width 440 height 222
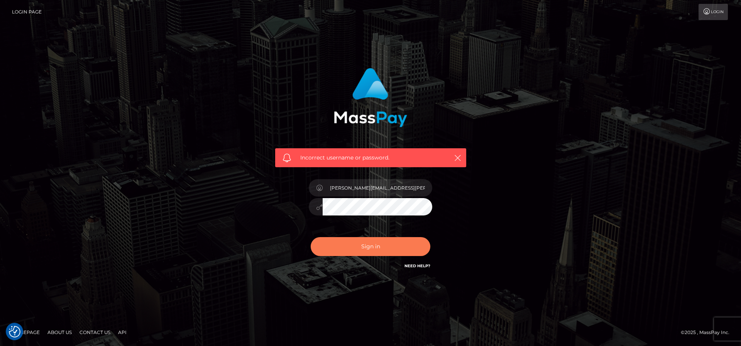
click at [373, 251] on button "Sign in" at bounding box center [371, 246] width 120 height 19
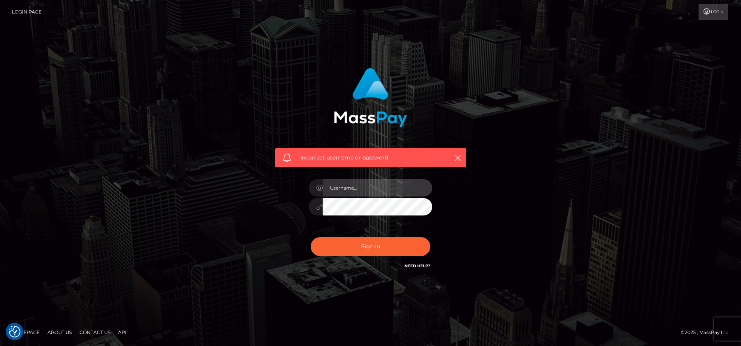
type input "[PERSON_NAME][EMAIL_ADDRESS][PERSON_NAME][DOMAIN_NAME]"
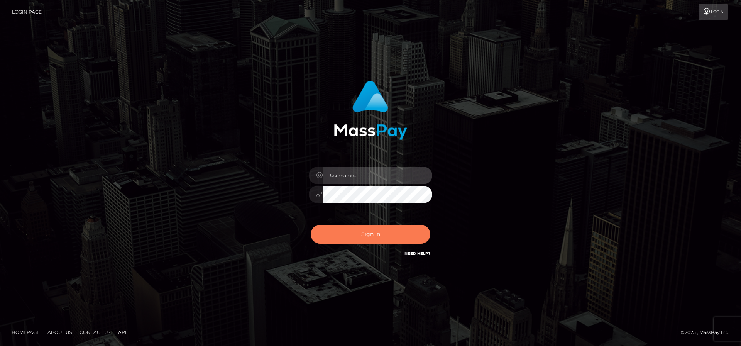
type input "[PERSON_NAME][EMAIL_ADDRESS][PERSON_NAME][DOMAIN_NAME]"
click at [383, 237] on button "Sign in" at bounding box center [371, 234] width 120 height 19
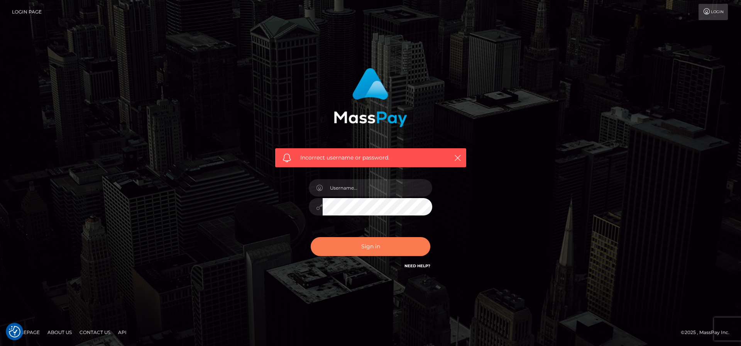
checkbox input "true"
type input "[PERSON_NAME][EMAIL_ADDRESS][PERSON_NAME][DOMAIN_NAME]"
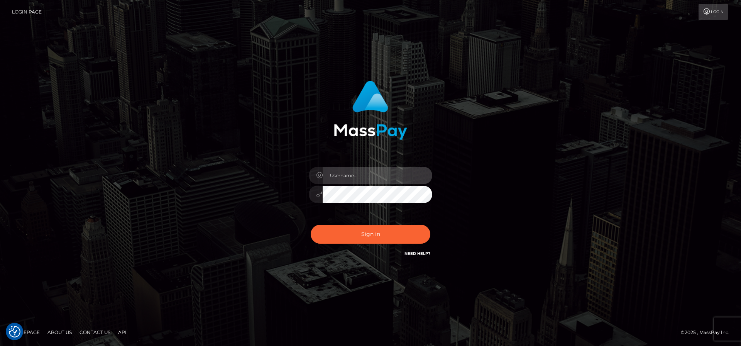
type input "[PERSON_NAME][EMAIL_ADDRESS][PERSON_NAME][DOMAIN_NAME]"
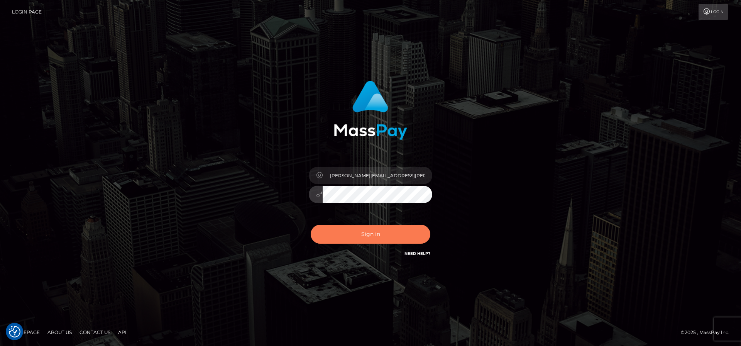
click at [381, 234] on button "Sign in" at bounding box center [371, 234] width 120 height 19
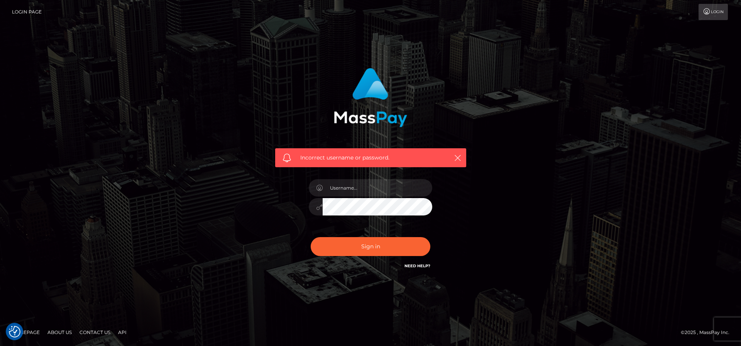
checkbox input "true"
type input "[PERSON_NAME][EMAIL_ADDRESS][PERSON_NAME][DOMAIN_NAME]"
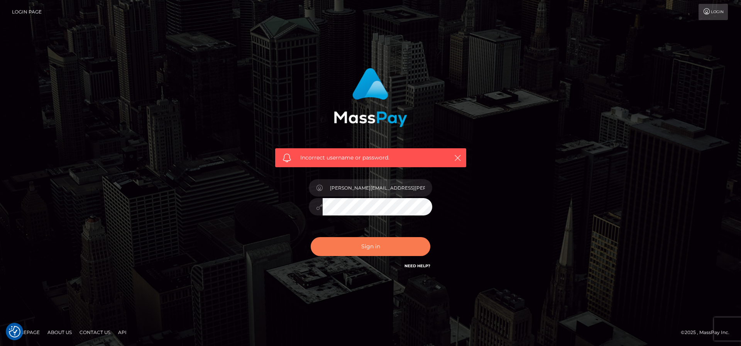
click at [374, 248] on button "Sign in" at bounding box center [371, 246] width 120 height 19
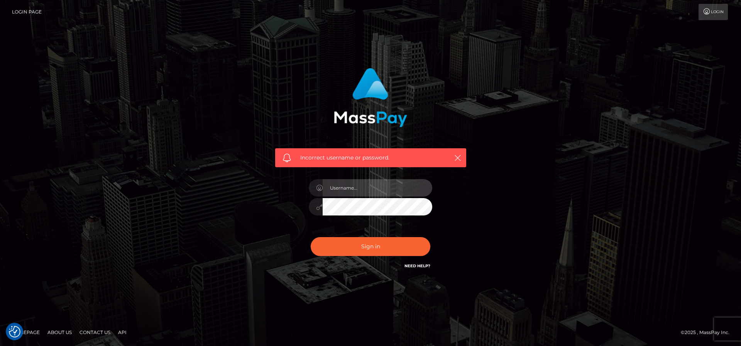
type input "[PERSON_NAME][EMAIL_ADDRESS][PERSON_NAME][DOMAIN_NAME]"
click at [394, 189] on input "[PERSON_NAME][EMAIL_ADDRESS][PERSON_NAME][DOMAIN_NAME]" at bounding box center [378, 187] width 110 height 17
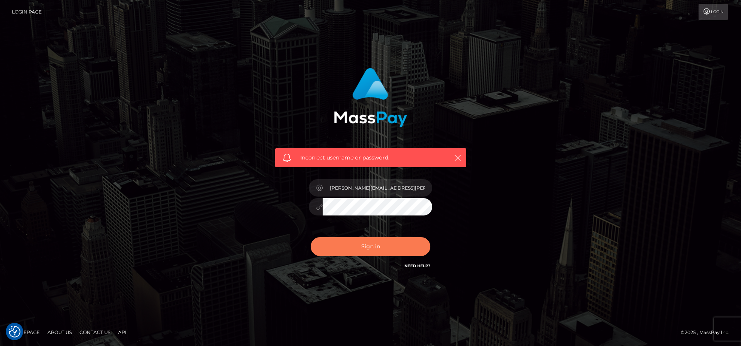
click at [384, 249] on button "Sign in" at bounding box center [371, 246] width 120 height 19
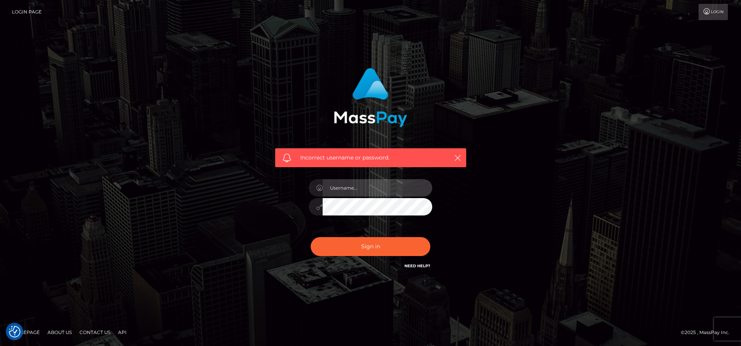
type input "[PERSON_NAME][EMAIL_ADDRESS][PERSON_NAME][DOMAIN_NAME]"
click at [461, 157] on icon "button" at bounding box center [458, 158] width 8 height 8
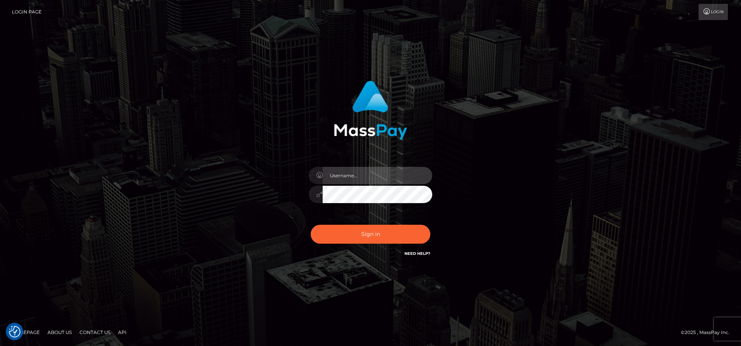
type input "[PERSON_NAME][EMAIL_ADDRESS][PERSON_NAME][DOMAIN_NAME]"
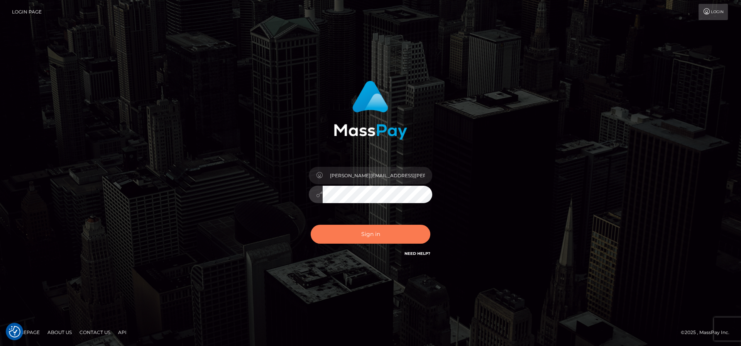
click at [386, 235] on button "Sign in" at bounding box center [371, 234] width 120 height 19
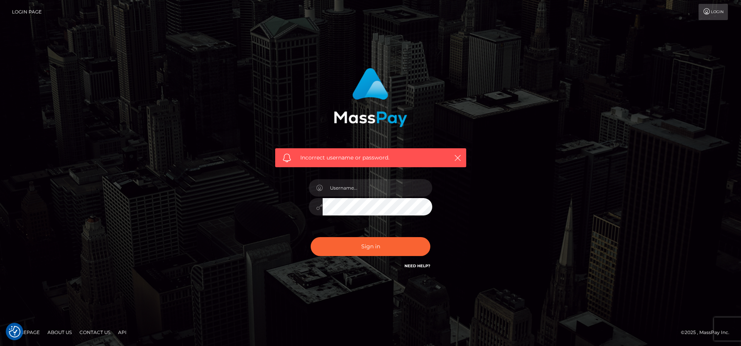
checkbox input "true"
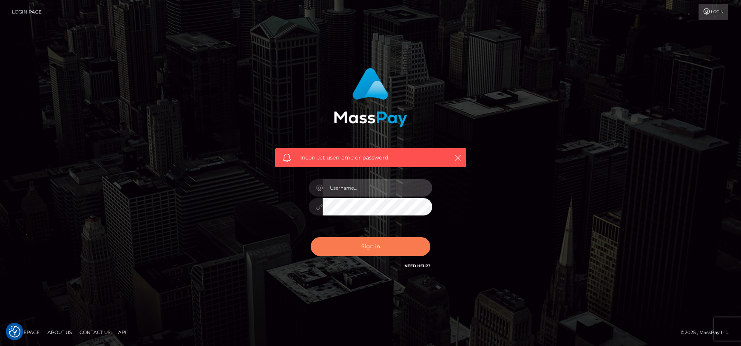
type input "[PERSON_NAME][EMAIL_ADDRESS][PERSON_NAME][DOMAIN_NAME]"
click at [380, 249] on button "Sign in" at bounding box center [371, 246] width 120 height 19
type input "[PERSON_NAME][EMAIL_ADDRESS][PERSON_NAME][DOMAIN_NAME]"
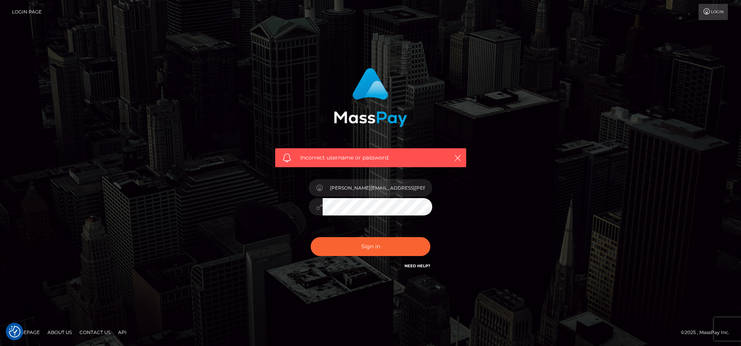
click at [501, 213] on div "Incorrect username or password. [PERSON_NAME][EMAIL_ADDRESS][PERSON_NAME][DOMAI…" at bounding box center [370, 173] width 440 height 222
